Goal: Task Accomplishment & Management: Complete application form

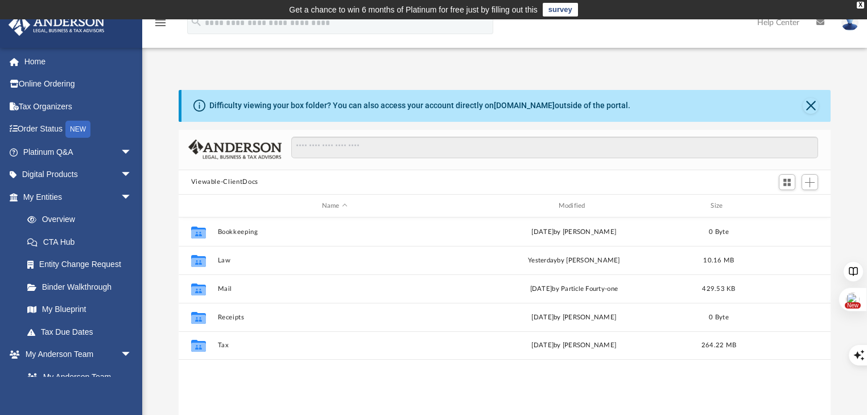
scroll to position [2681, 0]
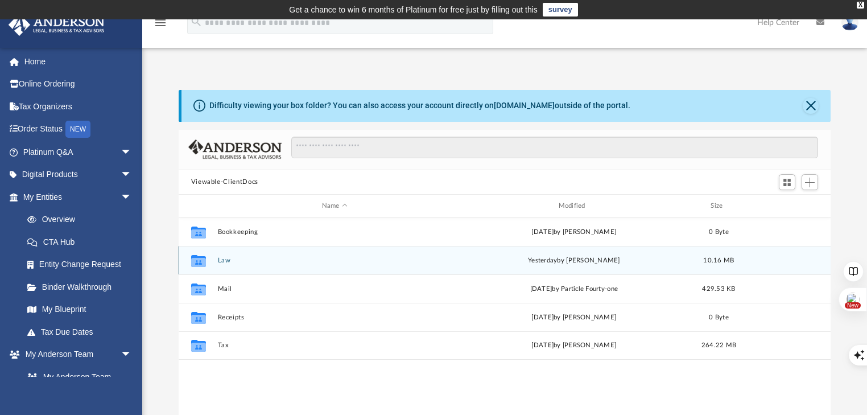
click at [195, 255] on icon "grid" at bounding box center [198, 261] width 15 height 12
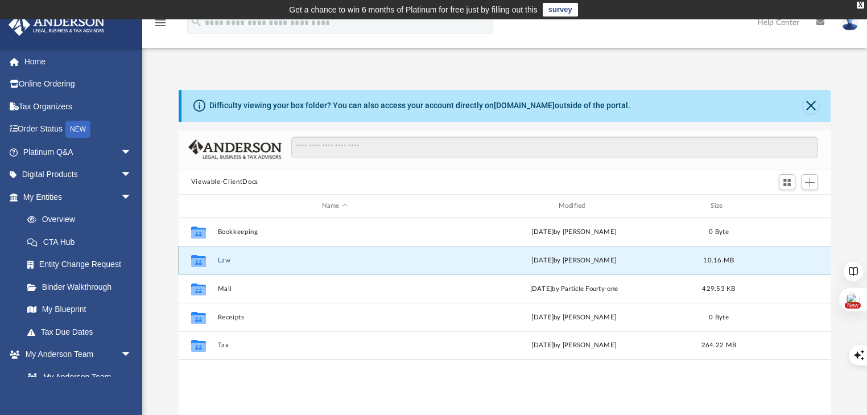
click at [221, 262] on button "Law" at bounding box center [334, 260] width 234 height 7
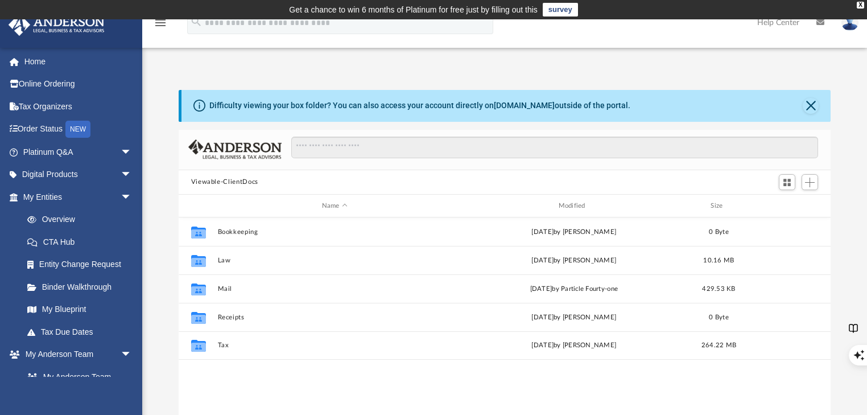
scroll to position [2681, 0]
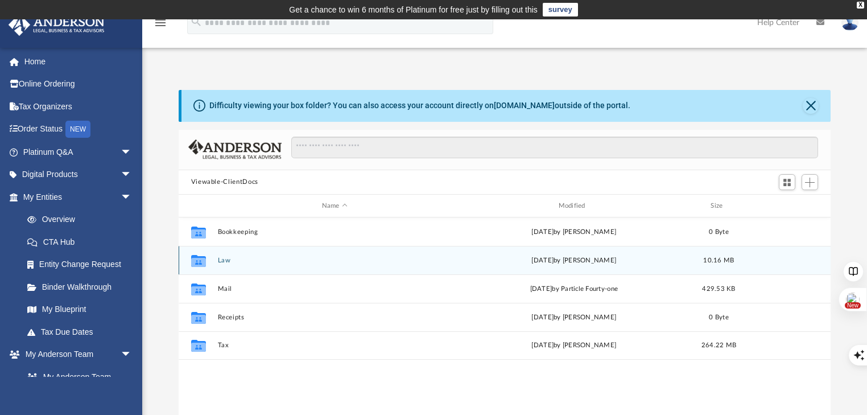
click at [216, 261] on div "Collaborated Folder Law Mon Sep 8 2025 by Marielle Palivino 10.16 MB" at bounding box center [505, 260] width 653 height 28
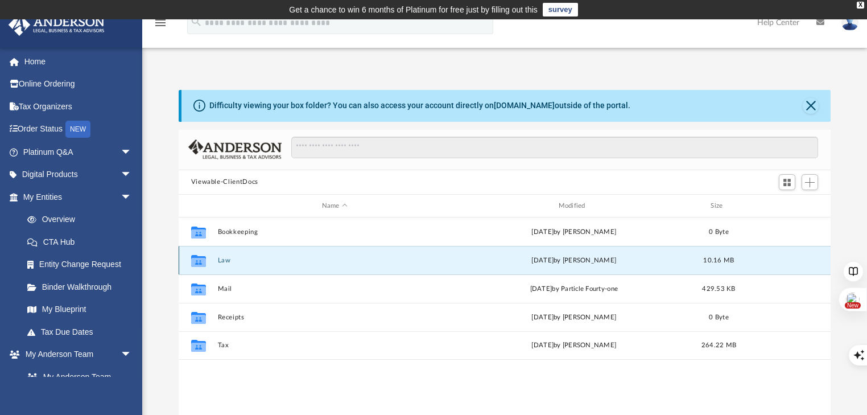
click at [224, 261] on button "Law" at bounding box center [334, 260] width 234 height 7
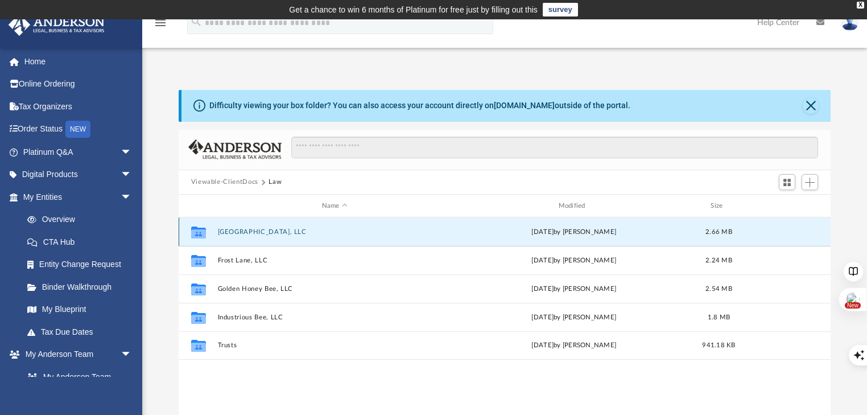
click at [234, 232] on button "11706 Cherry Valley, LLC" at bounding box center [334, 231] width 234 height 7
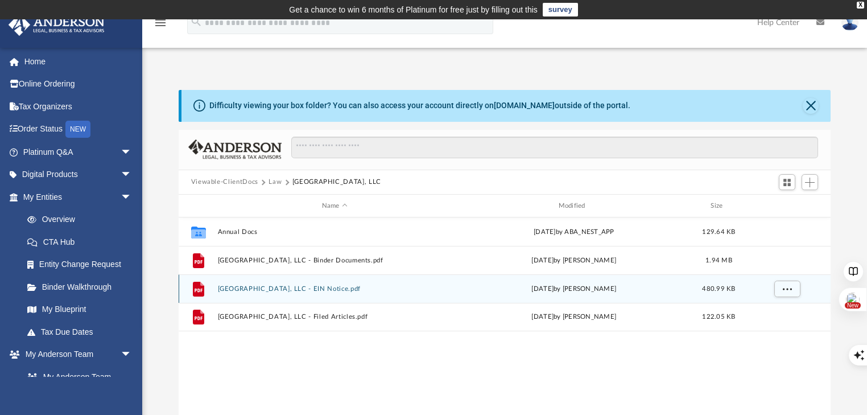
click at [236, 290] on button "11706 Cherry Valley, LLC - EIN Notice.pdf" at bounding box center [334, 288] width 234 height 7
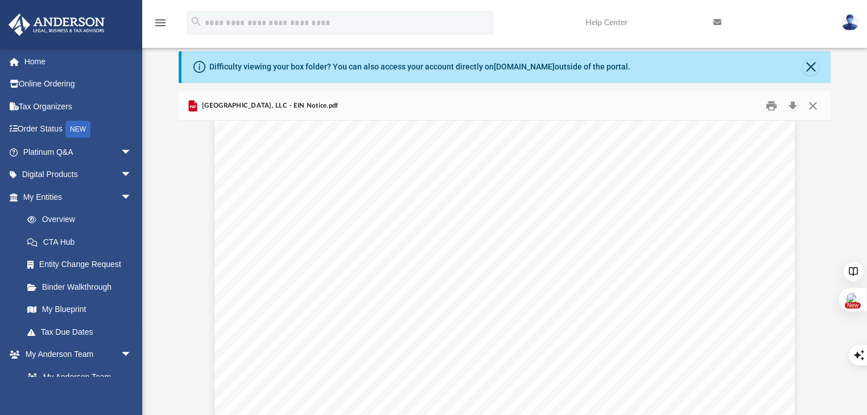
scroll to position [364, 0]
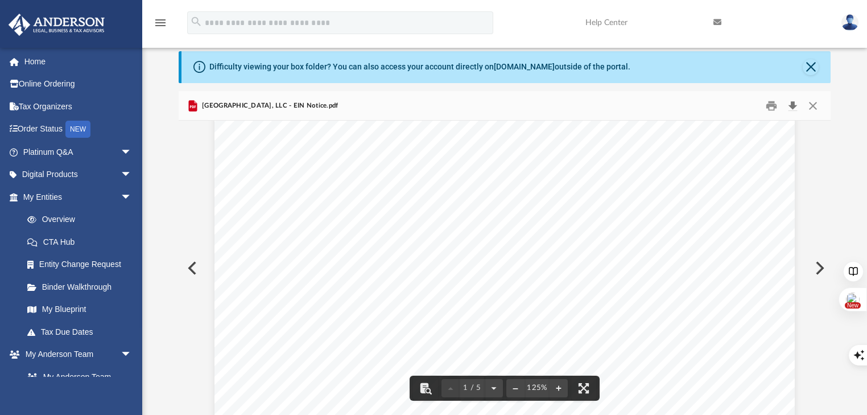
click at [793, 106] on button "Download" at bounding box center [792, 106] width 20 height 18
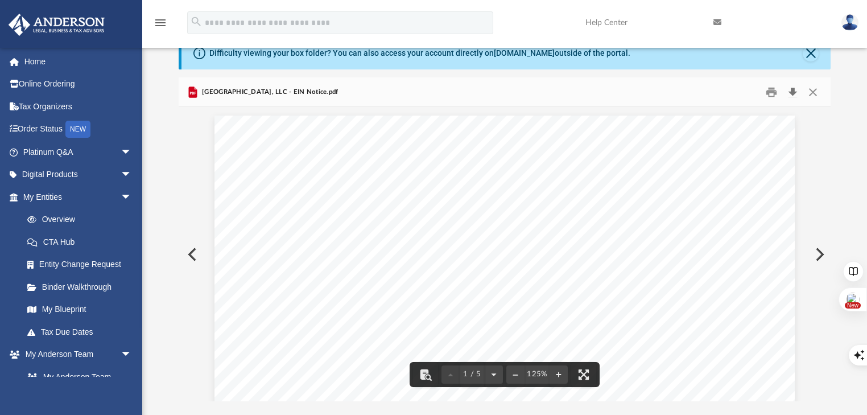
scroll to position [3, 0]
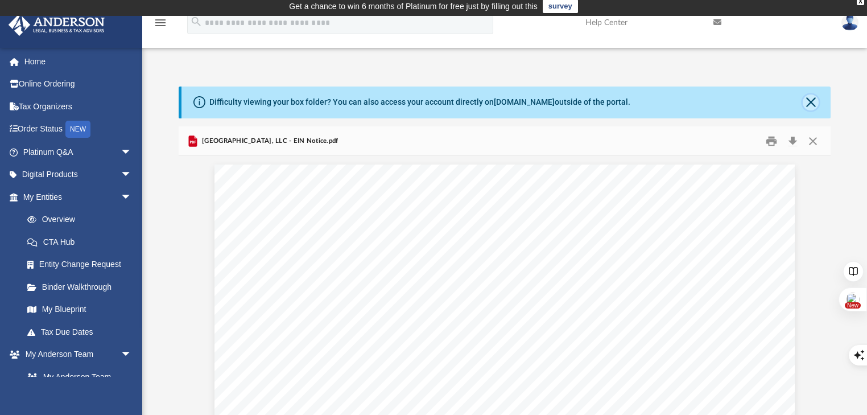
click at [810, 104] on button "Close" at bounding box center [811, 102] width 16 height 16
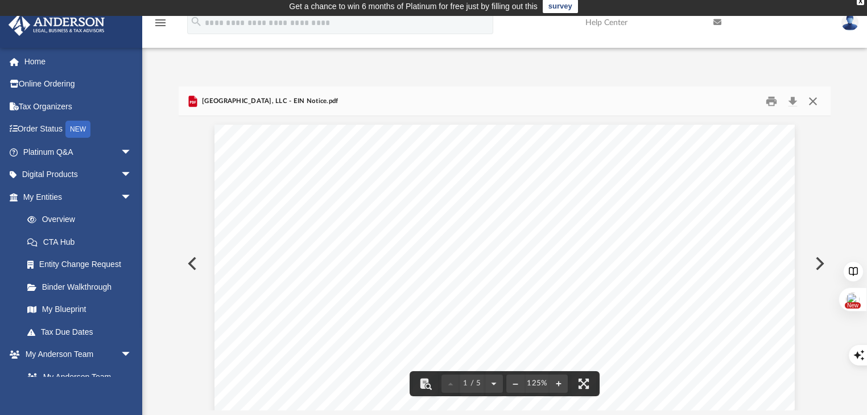
click at [811, 100] on button "Close" at bounding box center [813, 101] width 20 height 18
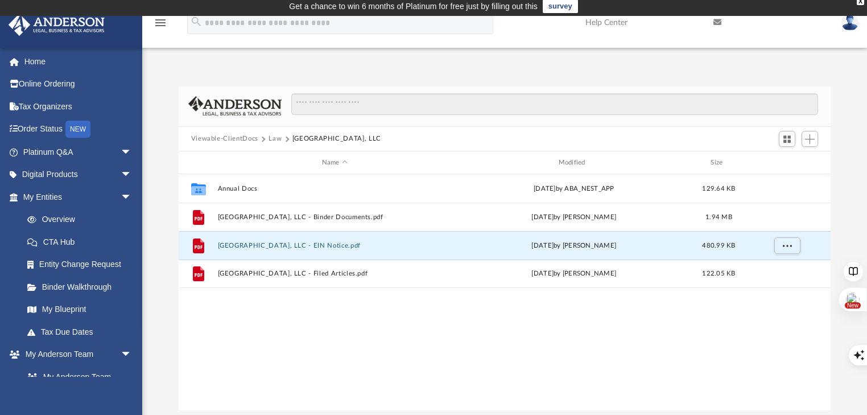
click at [275, 137] on button "Law" at bounding box center [275, 139] width 13 height 10
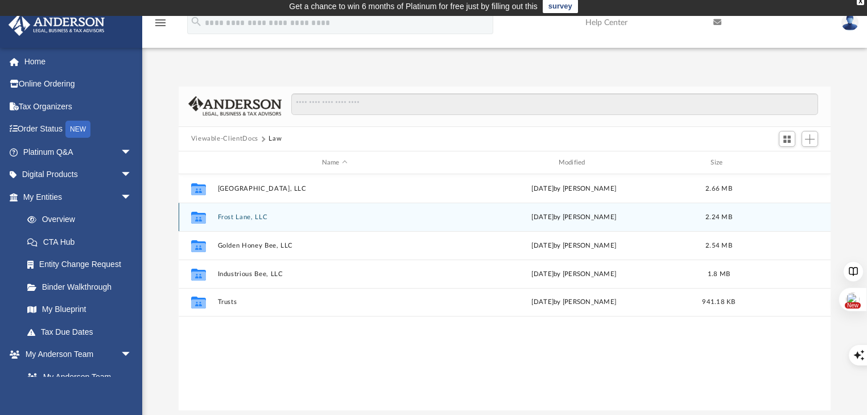
click at [237, 213] on button "Frost Lane, LLC" at bounding box center [334, 216] width 234 height 7
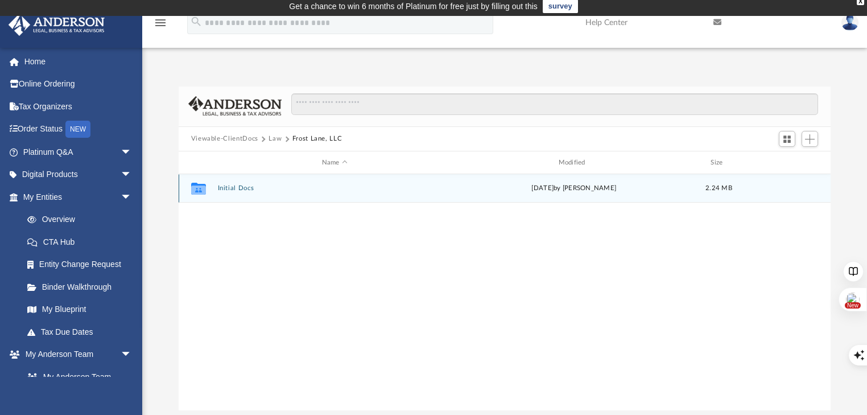
click at [222, 191] on button "Initial Docs" at bounding box center [334, 188] width 234 height 7
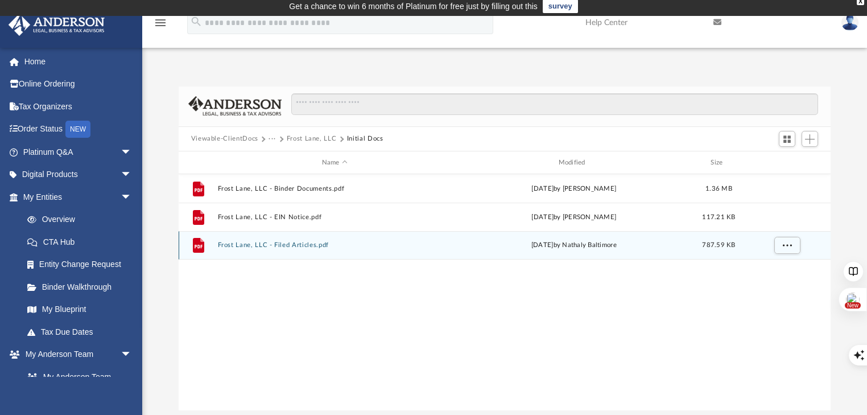
click at [274, 242] on button "Frost Lane, LLC - Filed Articles.pdf" at bounding box center [334, 245] width 234 height 7
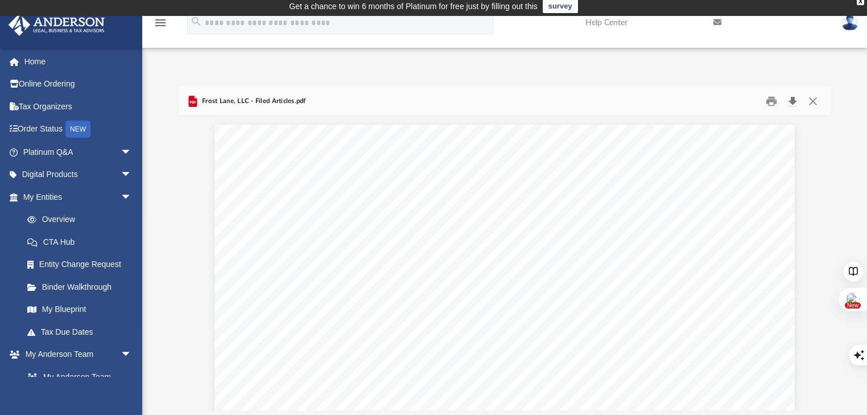
click at [794, 100] on button "Download" at bounding box center [792, 101] width 20 height 18
click at [814, 102] on button "Close" at bounding box center [813, 101] width 20 height 18
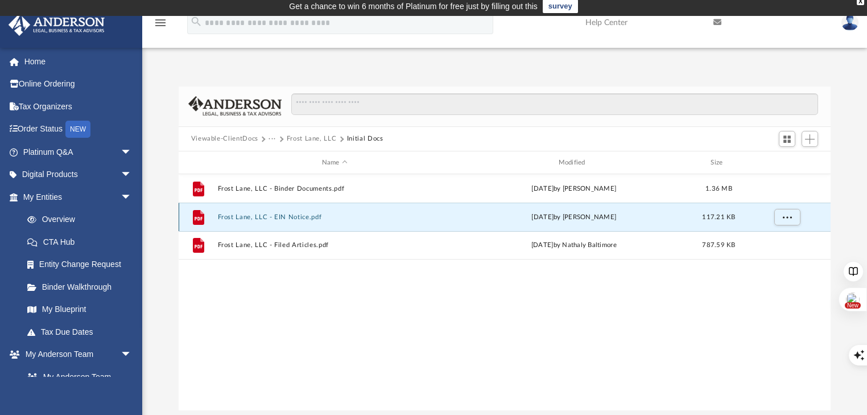
click at [298, 217] on button "Frost Lane, LLC - EIN Notice.pdf" at bounding box center [334, 216] width 234 height 7
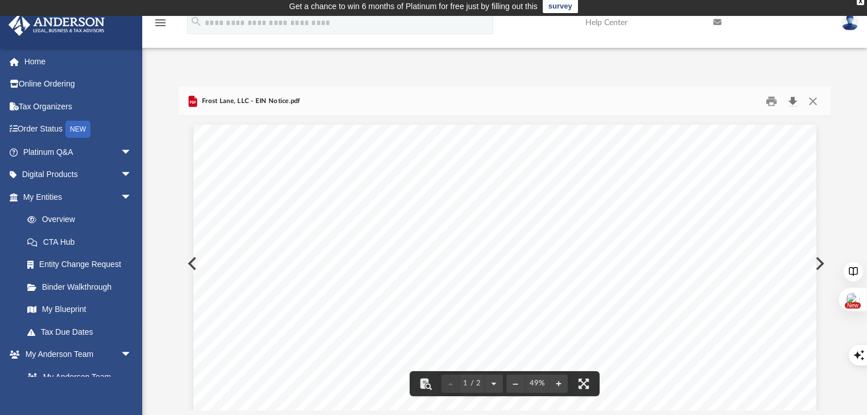
click at [797, 101] on button "Download" at bounding box center [792, 101] width 20 height 18
click at [39, 59] on link "Home" at bounding box center [78, 61] width 141 height 23
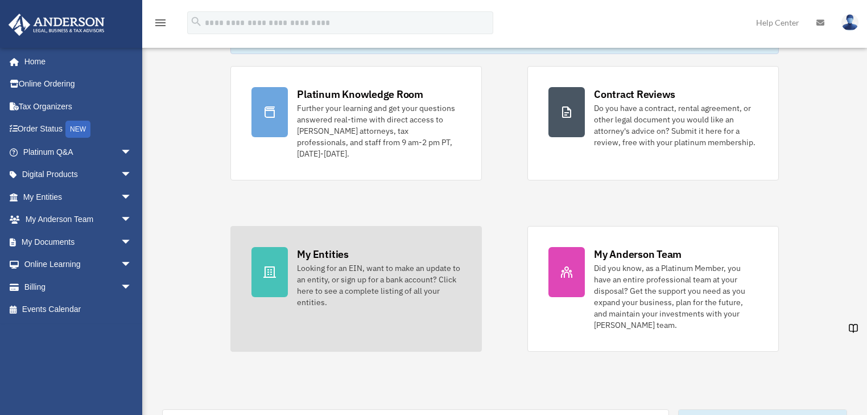
scroll to position [2681, 0]
click at [314, 247] on div "My Entities" at bounding box center [322, 254] width 51 height 14
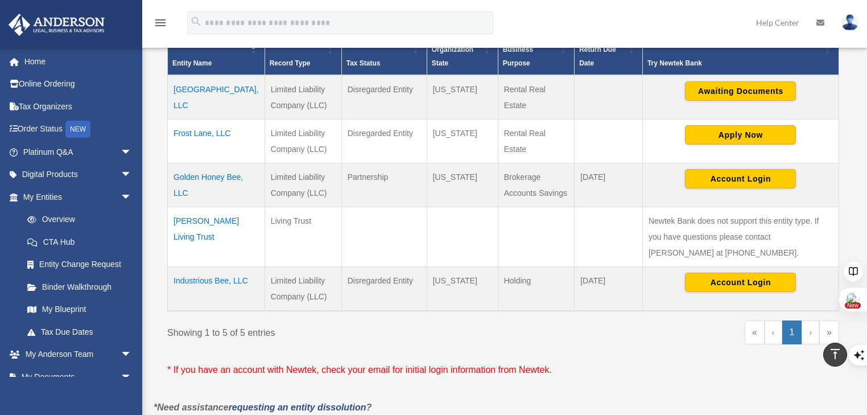
scroll to position [273, 0]
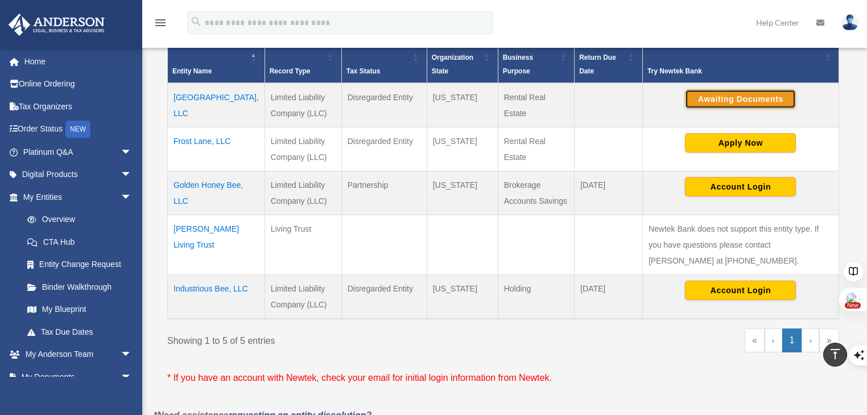
click at [731, 89] on button "Awaiting Documents" at bounding box center [740, 98] width 111 height 19
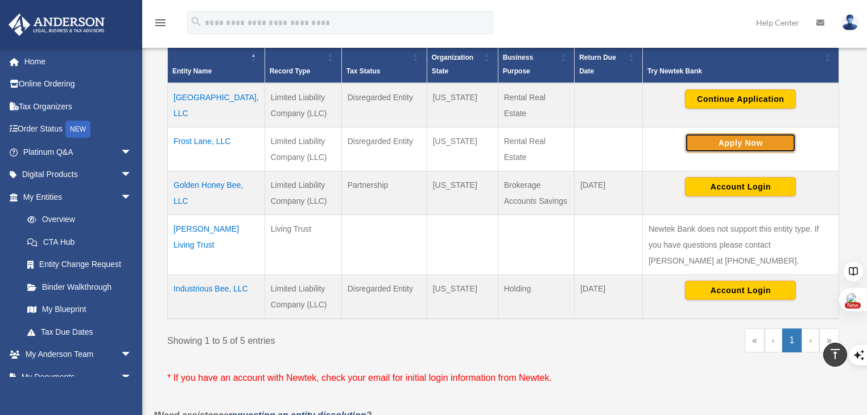
click at [696, 133] on button "Apply Now" at bounding box center [740, 142] width 111 height 19
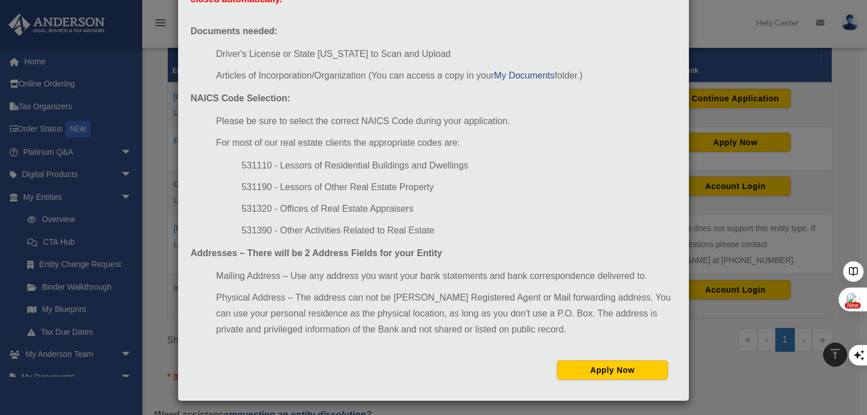
scroll to position [107, 0]
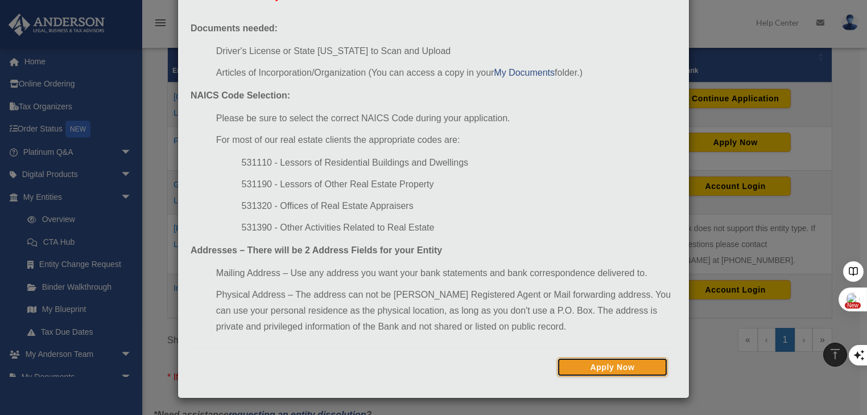
click at [572, 368] on button "Apply Now" at bounding box center [612, 366] width 111 height 19
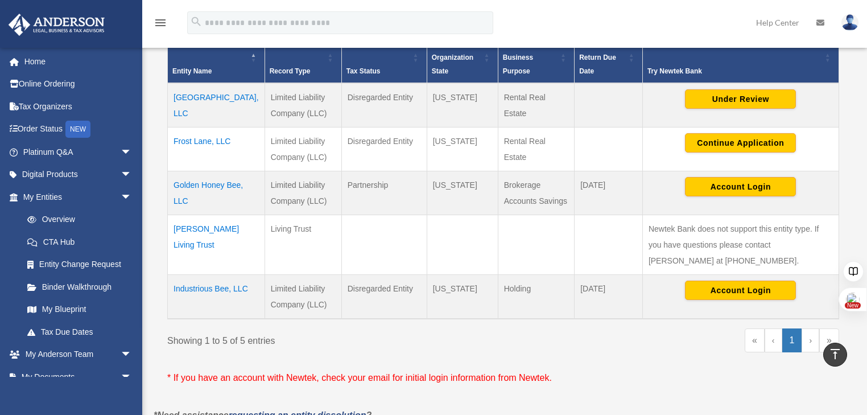
scroll to position [2681, 0]
click at [737, 133] on button "Continue Application" at bounding box center [740, 142] width 111 height 19
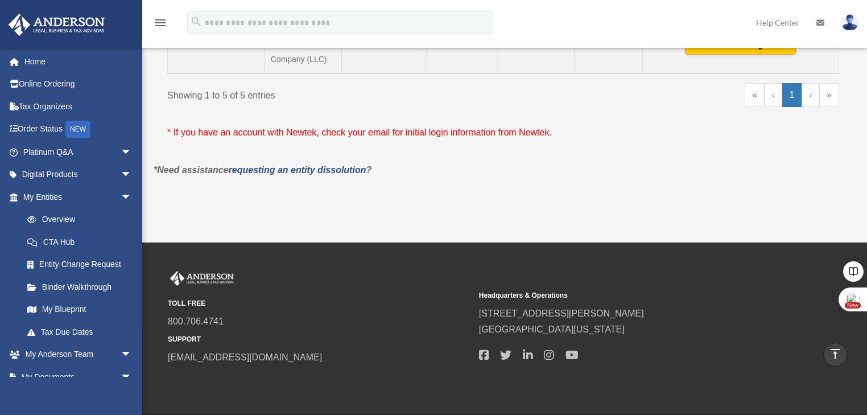
scroll to position [544, 0]
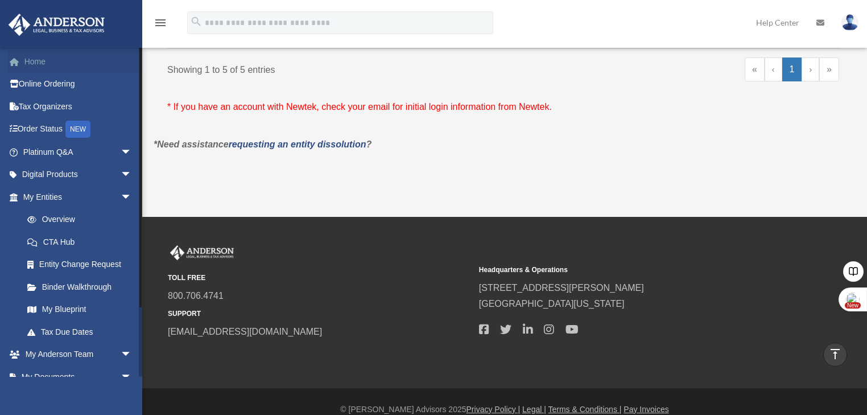
click at [32, 62] on link "Home" at bounding box center [78, 61] width 141 height 23
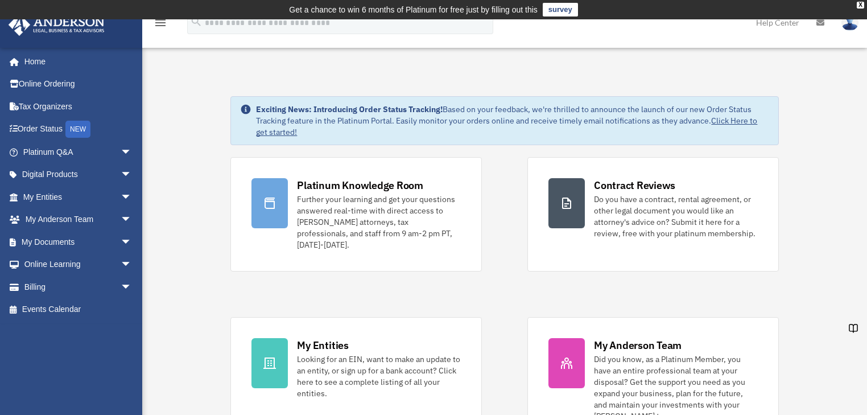
scroll to position [2681, 0]
